Goal: Task Accomplishment & Management: Use online tool/utility

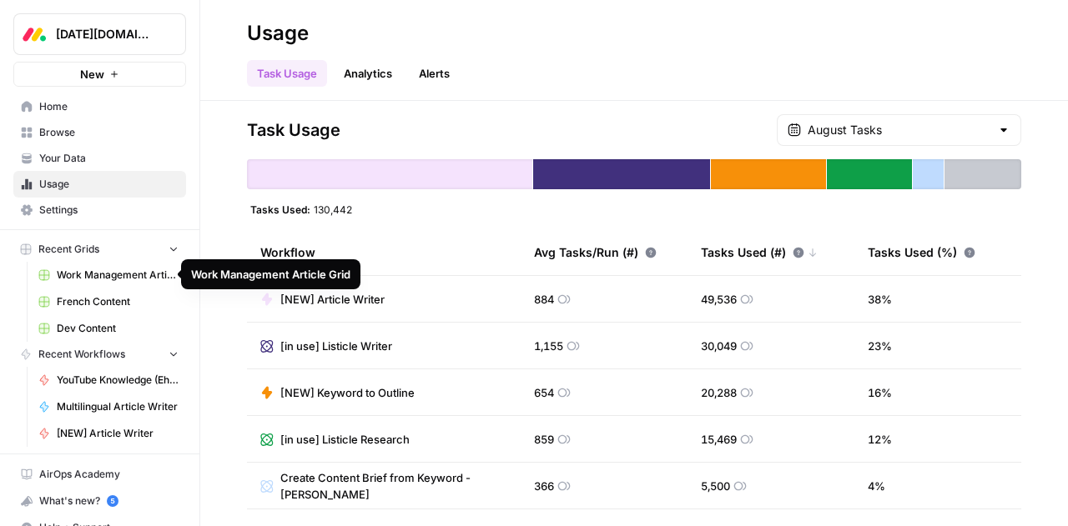
click at [75, 279] on span "Work Management Article Grid" at bounding box center [118, 275] width 122 height 15
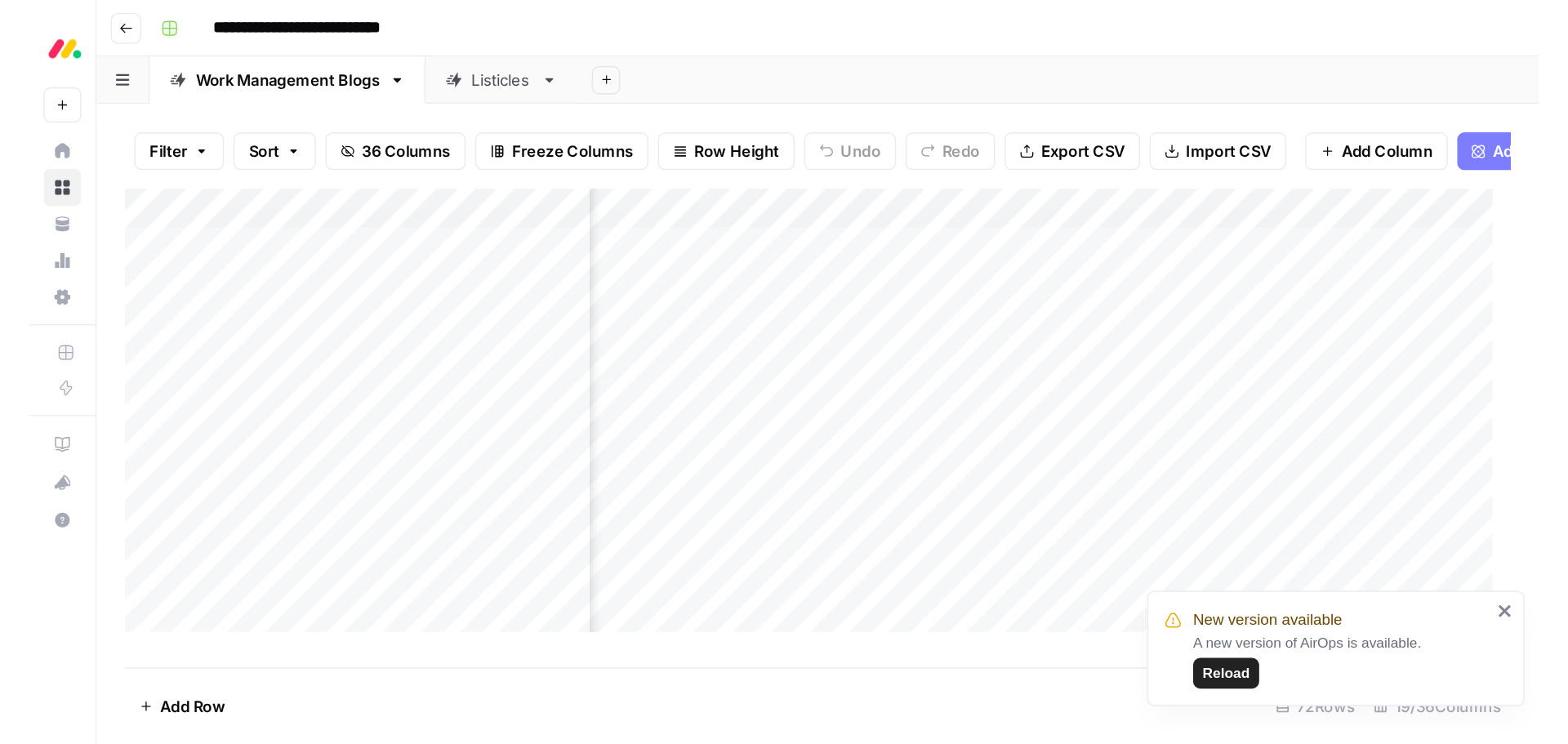
scroll to position [0, 2099]
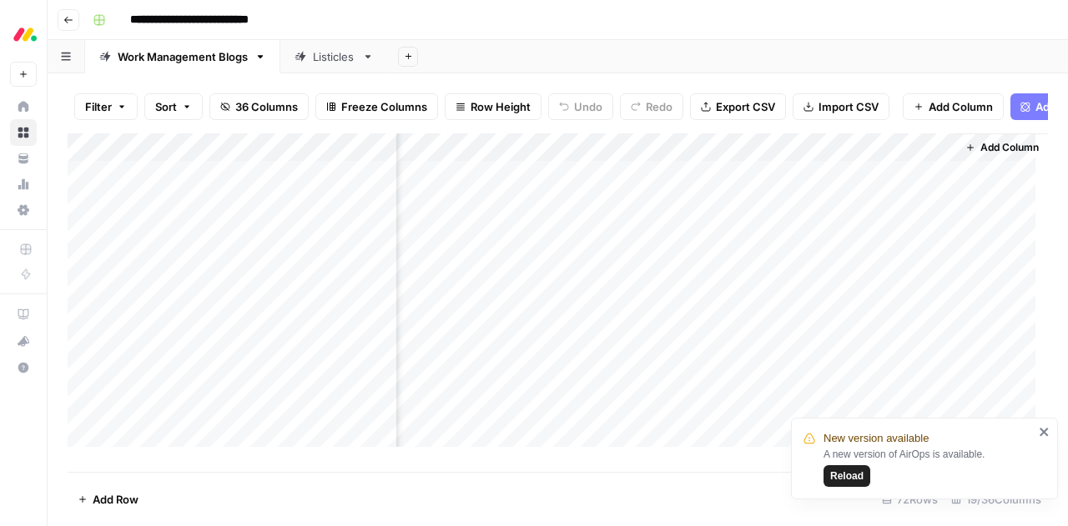
click at [842, 188] on div "Add Column" at bounding box center [558, 296] width 980 height 326
click at [828, 185] on div "Add Column" at bounding box center [558, 296] width 980 height 326
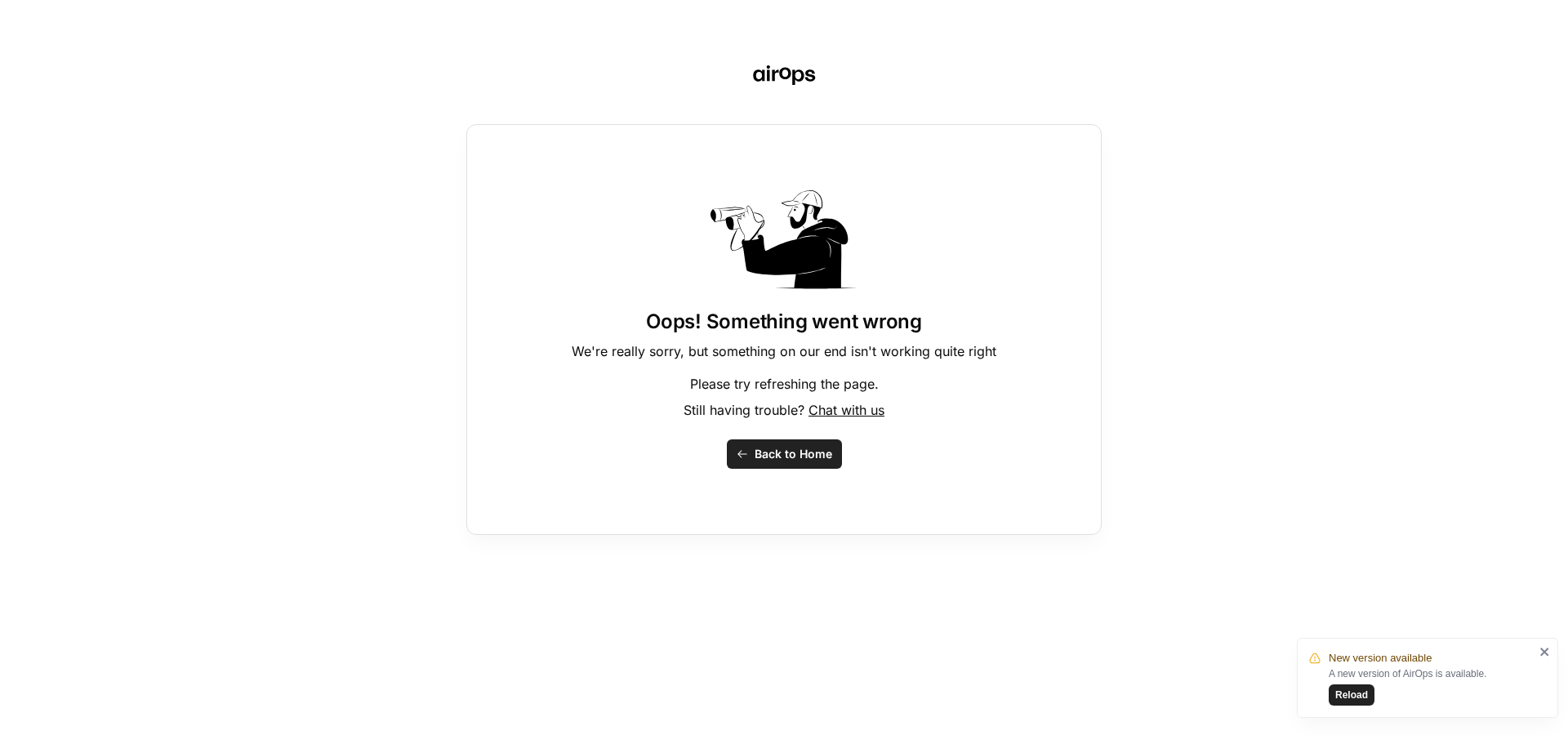
click at [769, 456] on span "Back to Home" at bounding box center [793, 454] width 77 height 17
